Goal: Navigation & Orientation: Find specific page/section

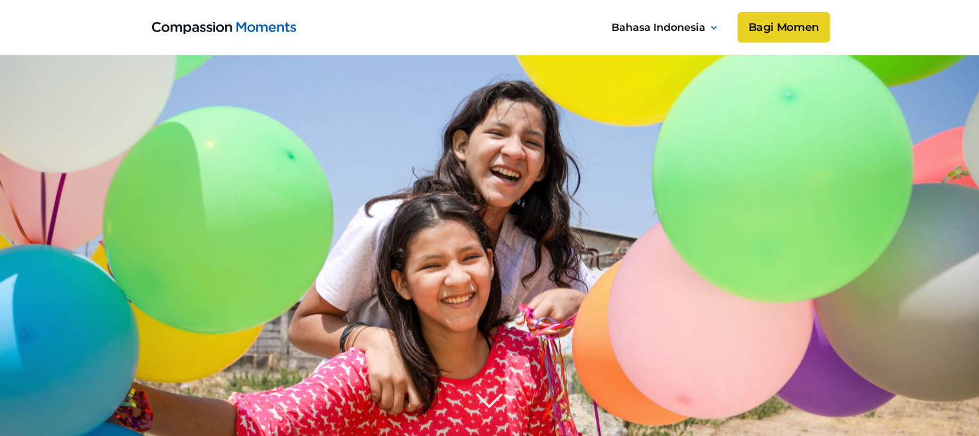
click at [792, 29] on link "Bagi Momen" at bounding box center [783, 27] width 93 height 31
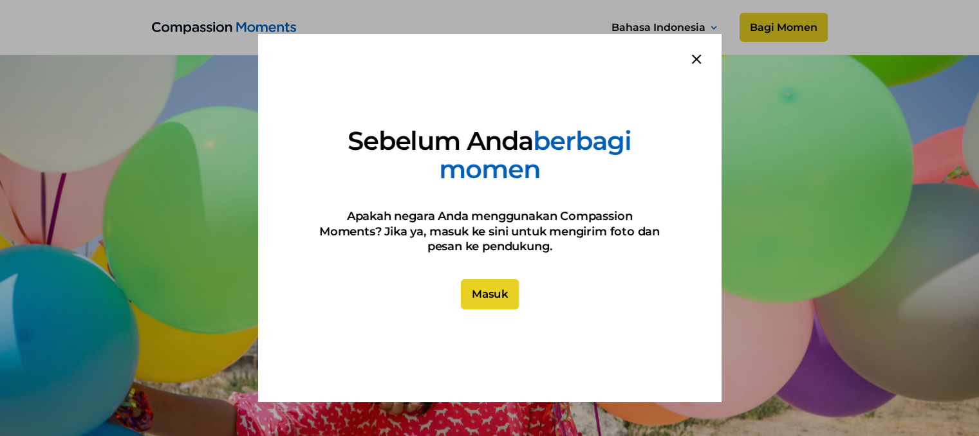
click at [472, 297] on link "Masuk" at bounding box center [489, 294] width 58 height 31
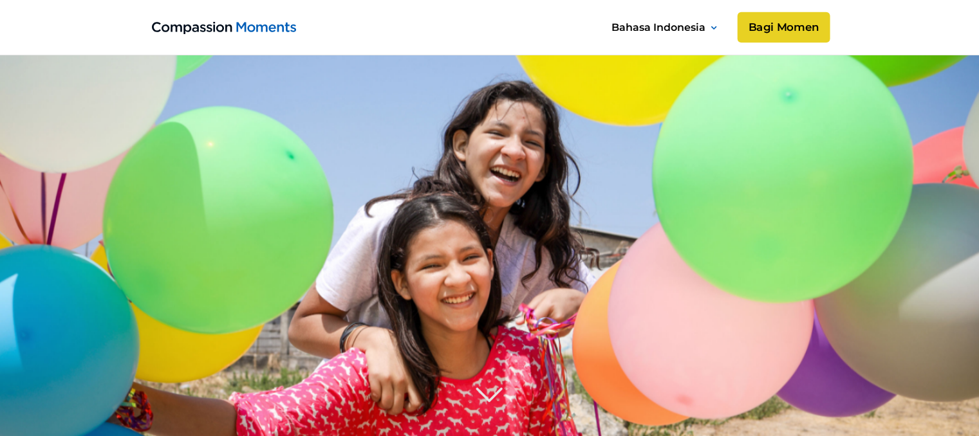
click at [780, 28] on link "Bagi Momen" at bounding box center [783, 27] width 93 height 31
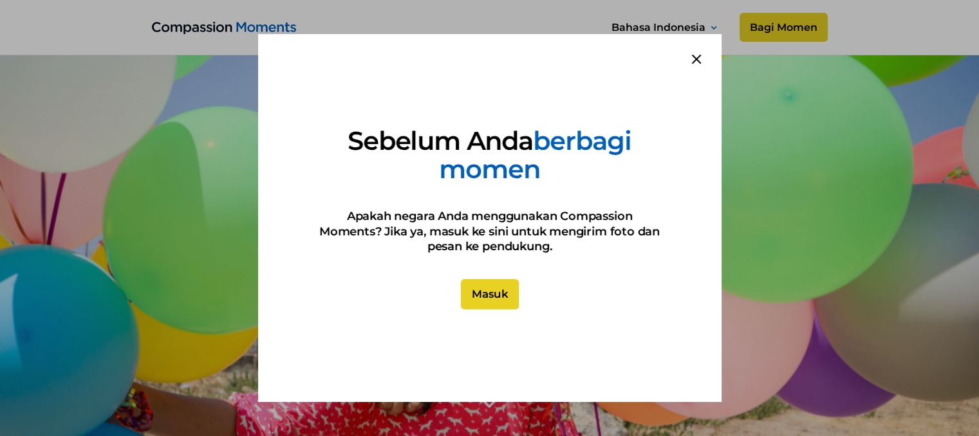
click at [484, 294] on link "Masuk" at bounding box center [489, 294] width 58 height 31
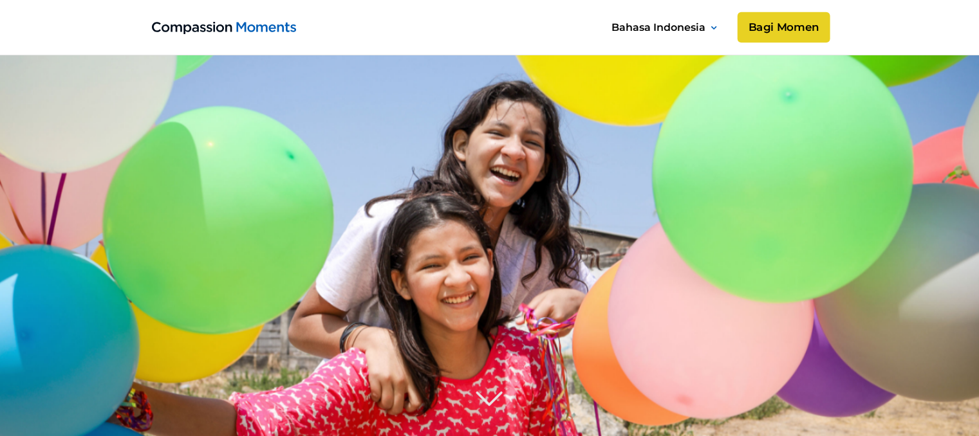
click at [764, 31] on link "Bagi Momen" at bounding box center [783, 27] width 93 height 31
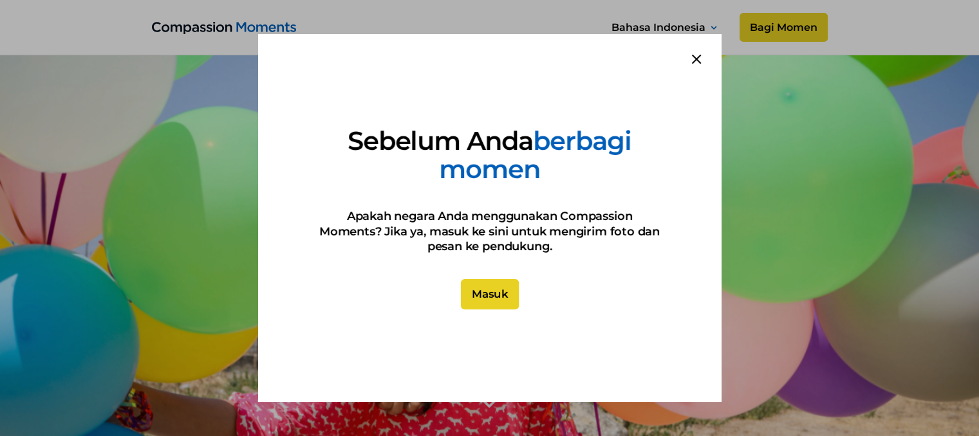
click at [492, 284] on link "Masuk" at bounding box center [489, 294] width 58 height 31
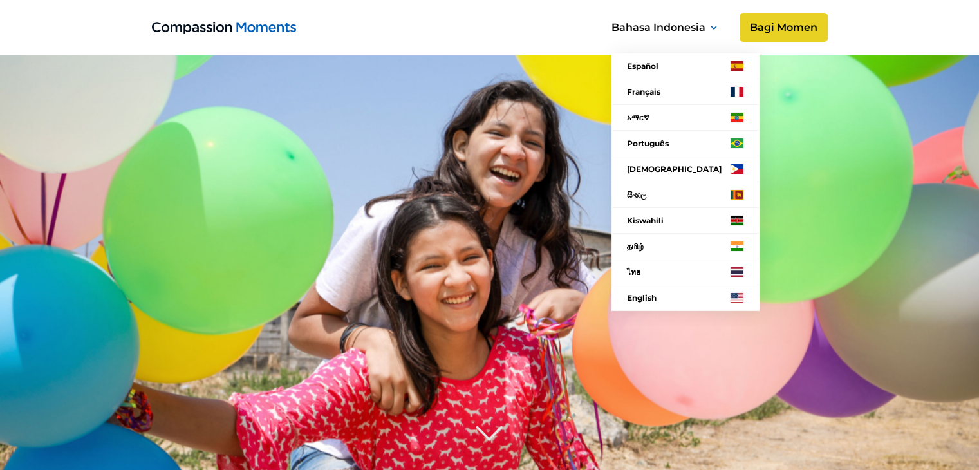
click at [771, 26] on nav "Español Français አማርኛ Language Português Filipino සිංහල Kiswahili தமிழ் ไทย Eng…" at bounding box center [682, 164] width 185 height 324
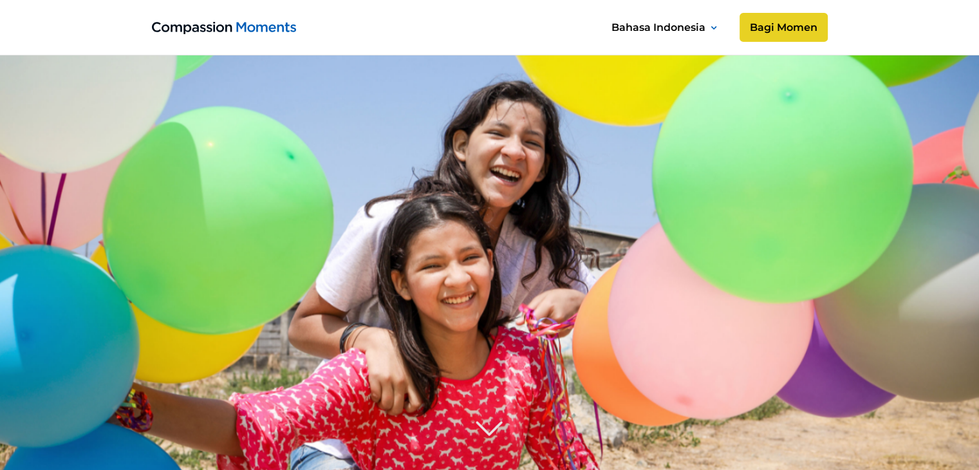
click at [837, 150] on image at bounding box center [490, 357] width 1114 height 742
click at [762, 35] on link "Bagi Momen" at bounding box center [783, 27] width 93 height 31
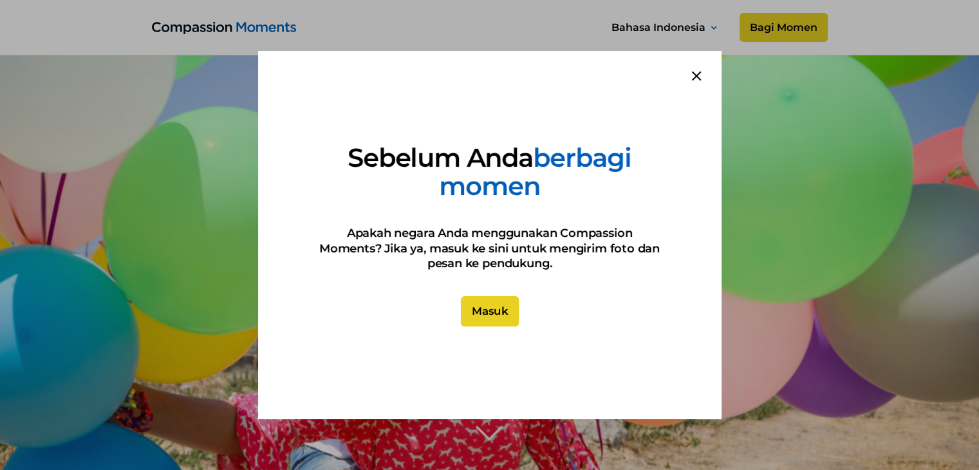
click at [485, 312] on link "Masuk" at bounding box center [489, 311] width 58 height 31
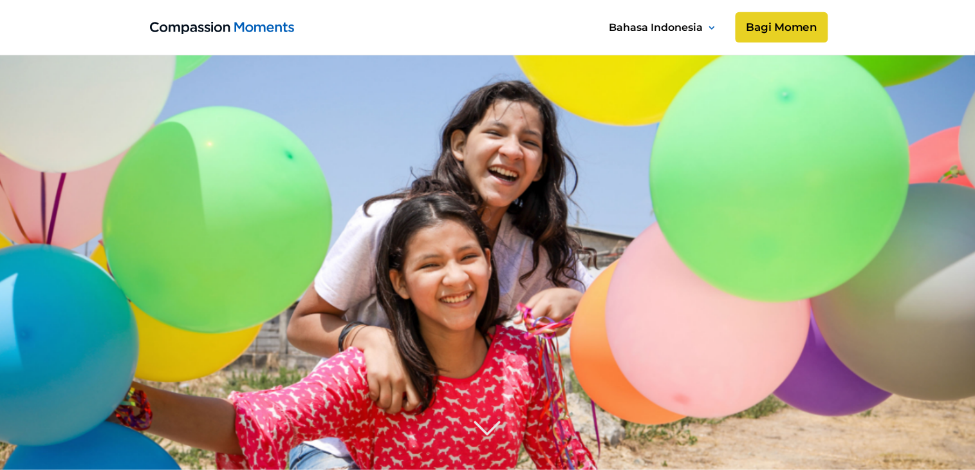
click at [775, 22] on link "Bagi Momen" at bounding box center [781, 27] width 93 height 31
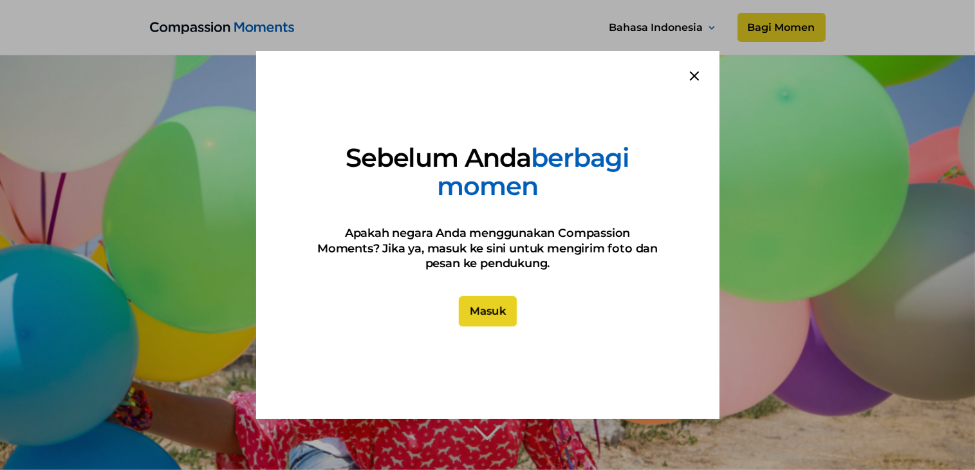
click at [500, 307] on link "Masuk" at bounding box center [487, 311] width 58 height 31
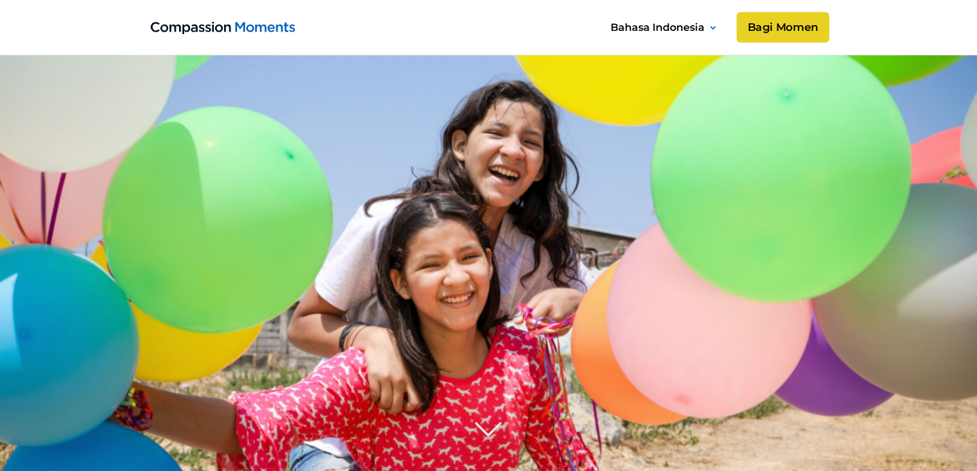
click at [795, 31] on link "Bagi Momen" at bounding box center [782, 27] width 93 height 31
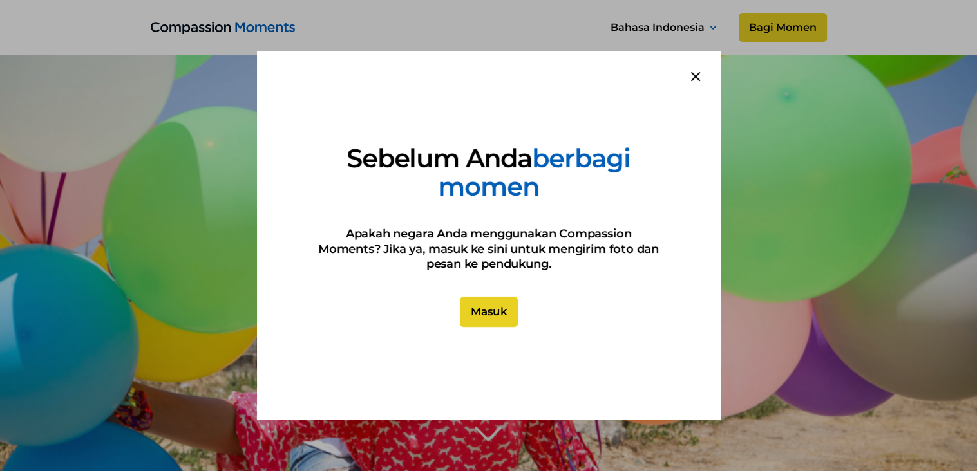
click at [483, 306] on link "Masuk" at bounding box center [488, 312] width 58 height 31
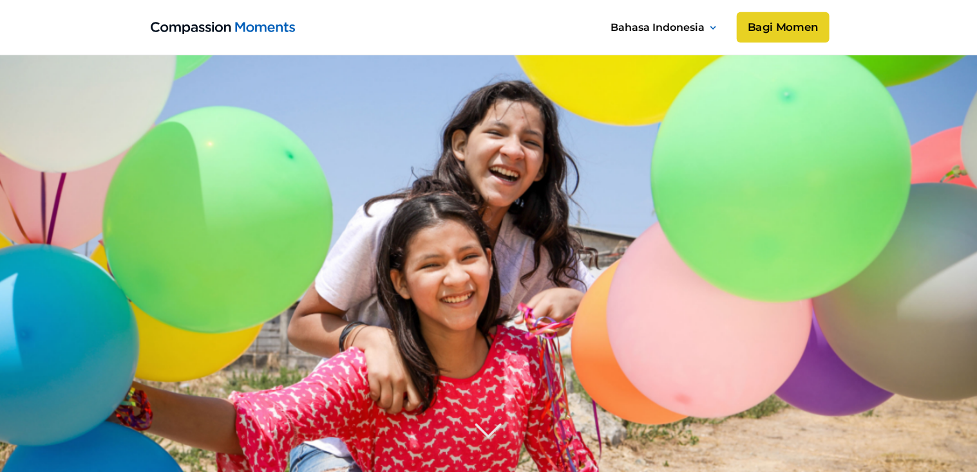
click at [803, 29] on link "Bagi Momen" at bounding box center [782, 27] width 93 height 31
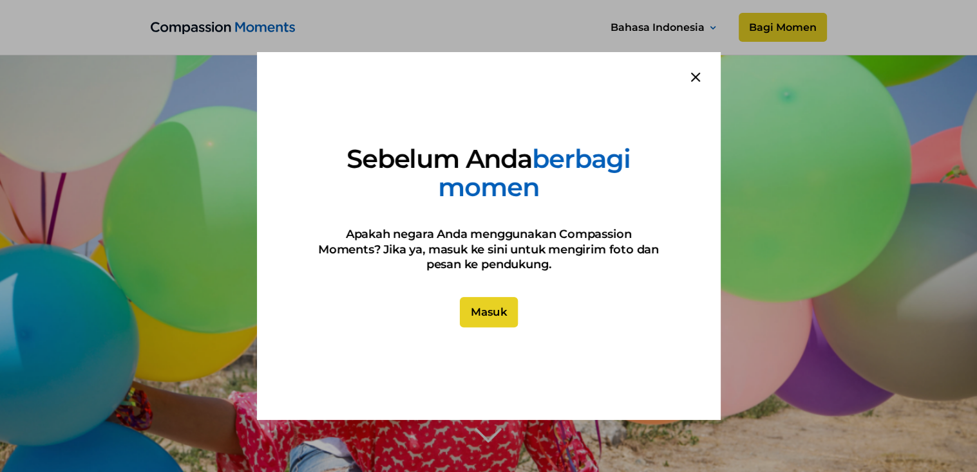
click at [501, 297] on link "Masuk" at bounding box center [488, 312] width 58 height 31
